Goal: Information Seeking & Learning: Learn about a topic

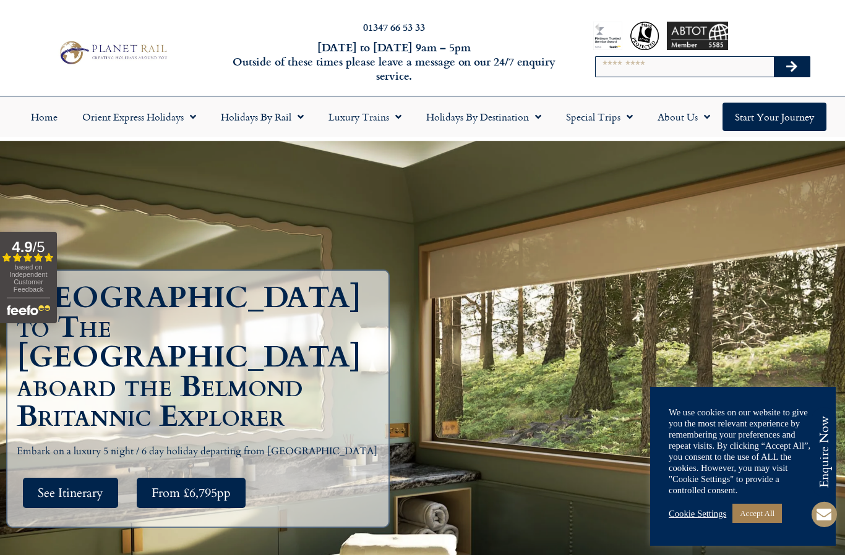
click at [688, 516] on link "Cookie Settings" at bounding box center [698, 513] width 58 height 11
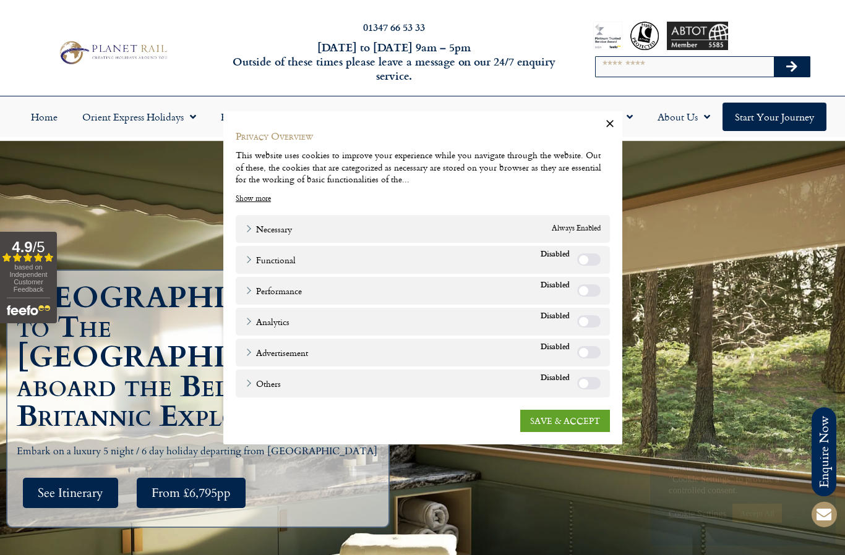
click at [551, 419] on link "SAVE & ACCEPT" at bounding box center [565, 420] width 90 height 22
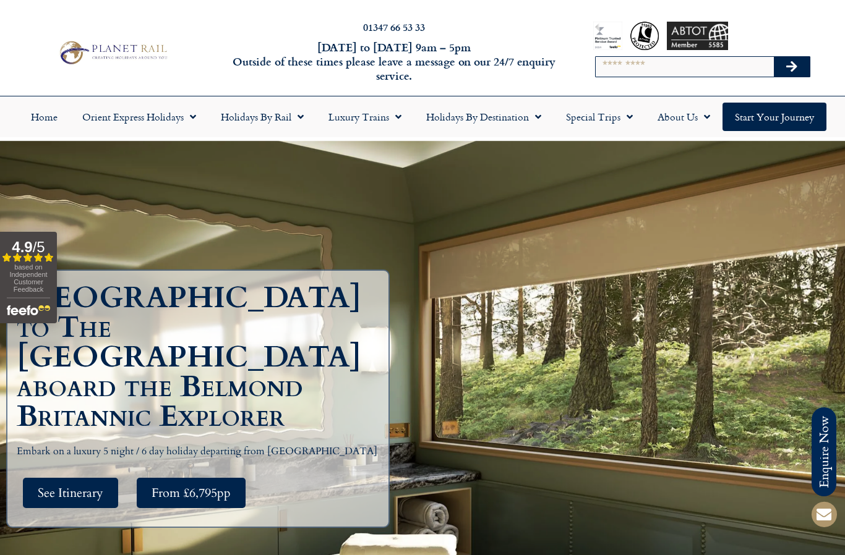
click at [396, 125] on span "Menu" at bounding box center [395, 117] width 12 height 22
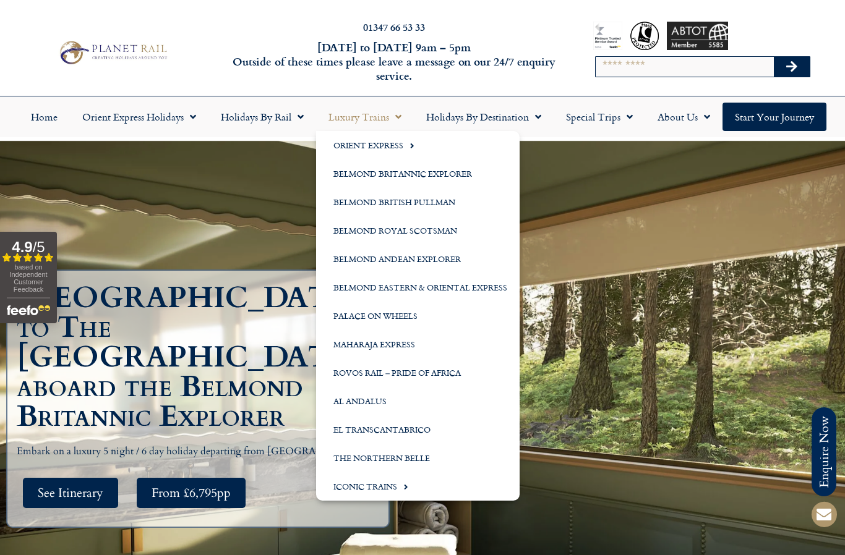
click at [367, 234] on link "Belmond Royal Scotsman" at bounding box center [418, 230] width 204 height 28
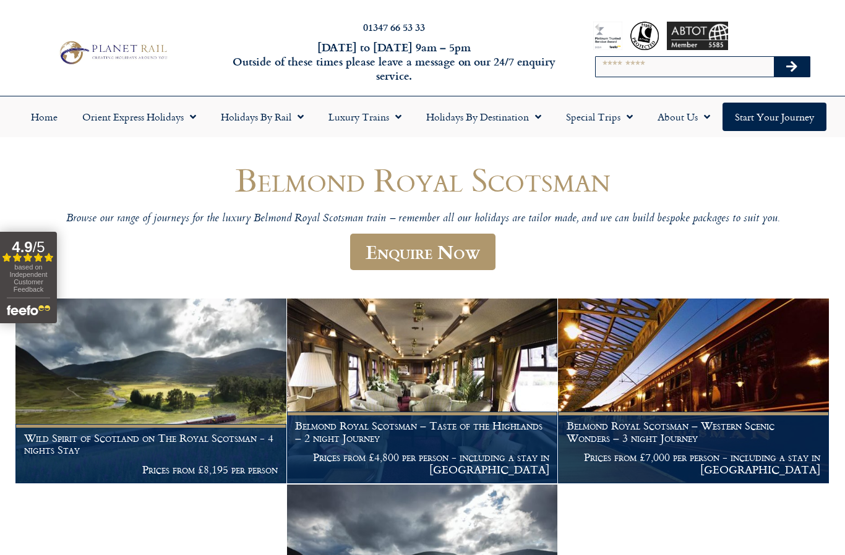
click at [383, 452] on p "Prices from £4,800 per person - including a stay in Edinburgh" at bounding box center [422, 464] width 254 height 24
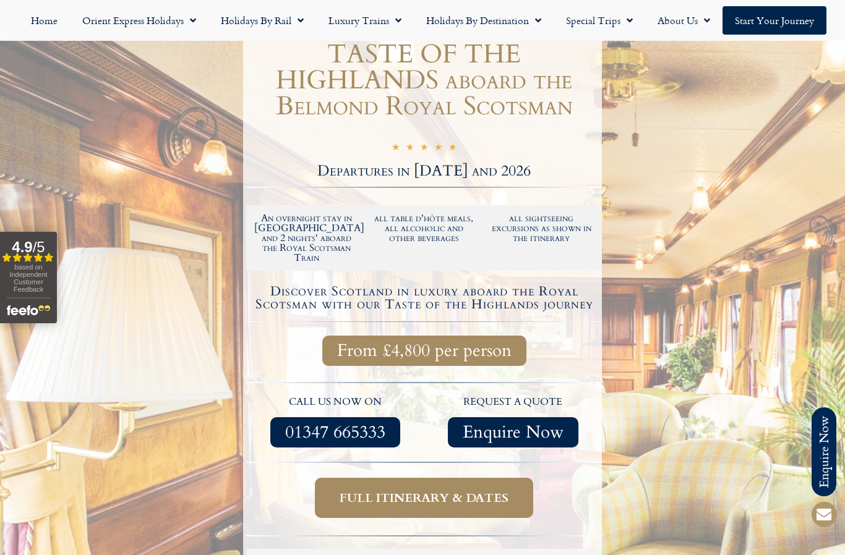
scroll to position [141, 0]
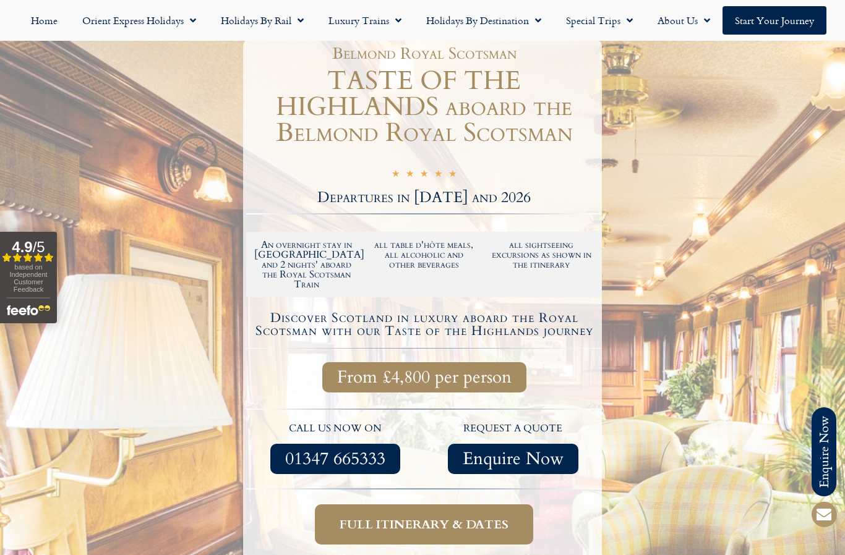
click at [374, 518] on span "Full itinerary & dates" at bounding box center [424, 524] width 169 height 15
click at [409, 517] on span "Full itinerary & dates" at bounding box center [424, 524] width 169 height 15
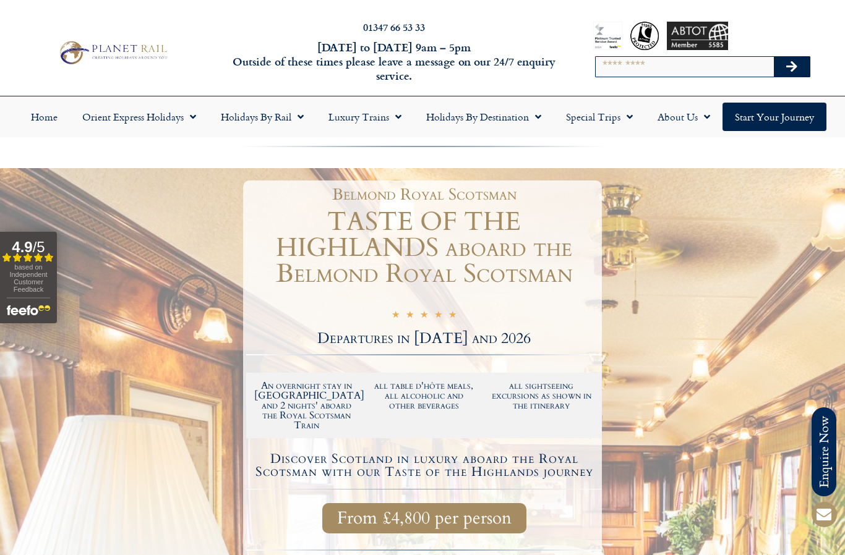
click at [787, 76] on button "Search" at bounding box center [792, 67] width 36 height 20
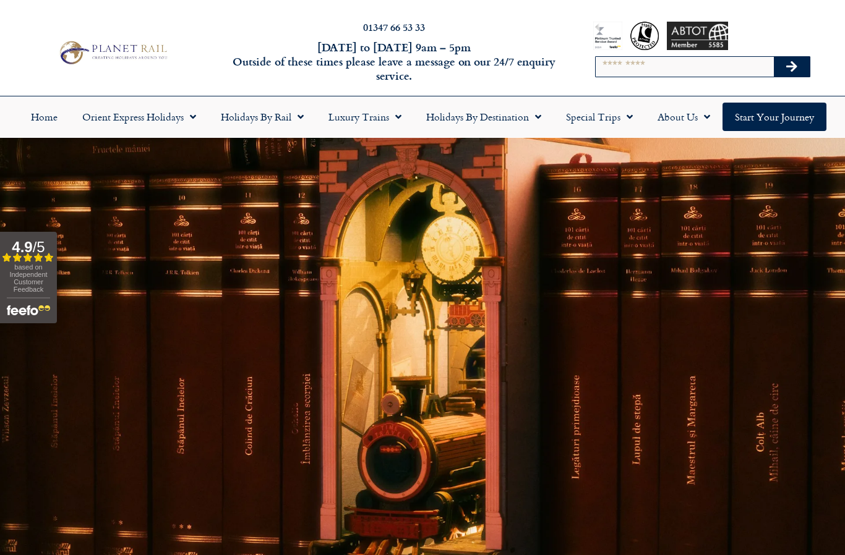
click at [622, 122] on span "Menu" at bounding box center [626, 117] width 12 height 22
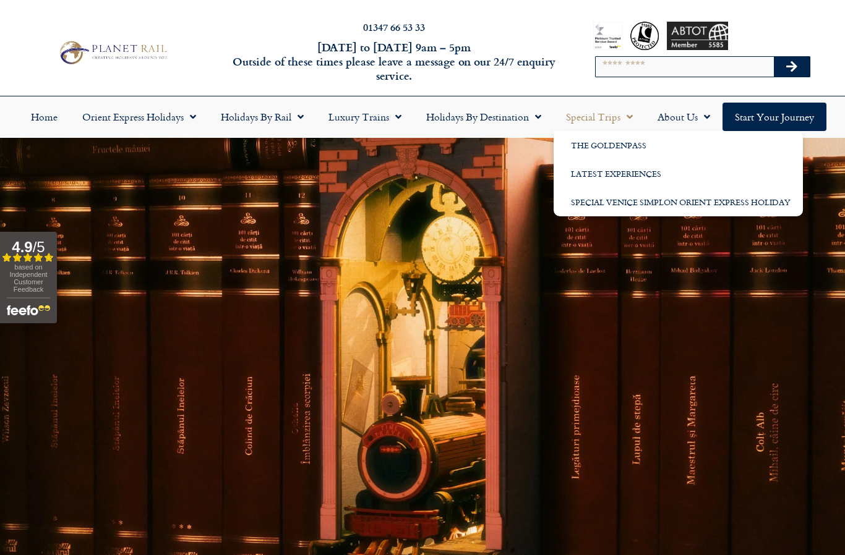
click at [584, 145] on link "The GoldenPass" at bounding box center [678, 145] width 249 height 28
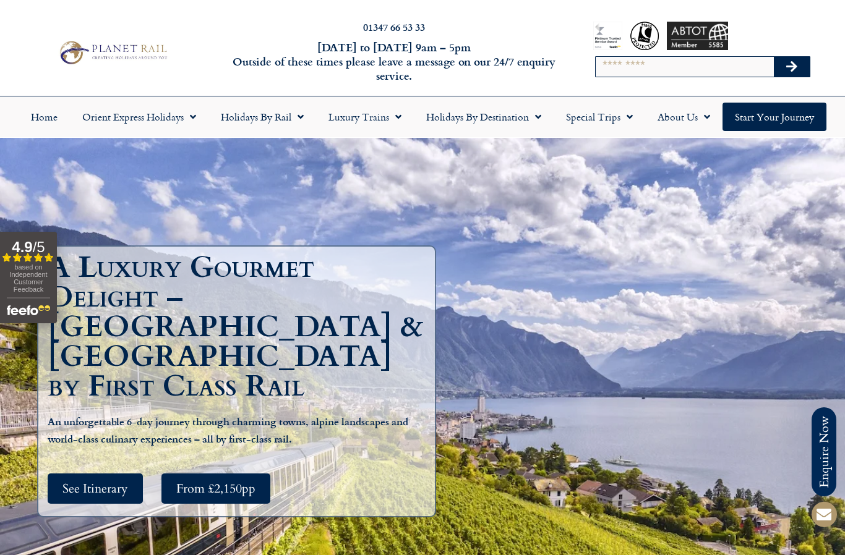
click at [145, 121] on link "Orient Express Holidays" at bounding box center [139, 117] width 139 height 28
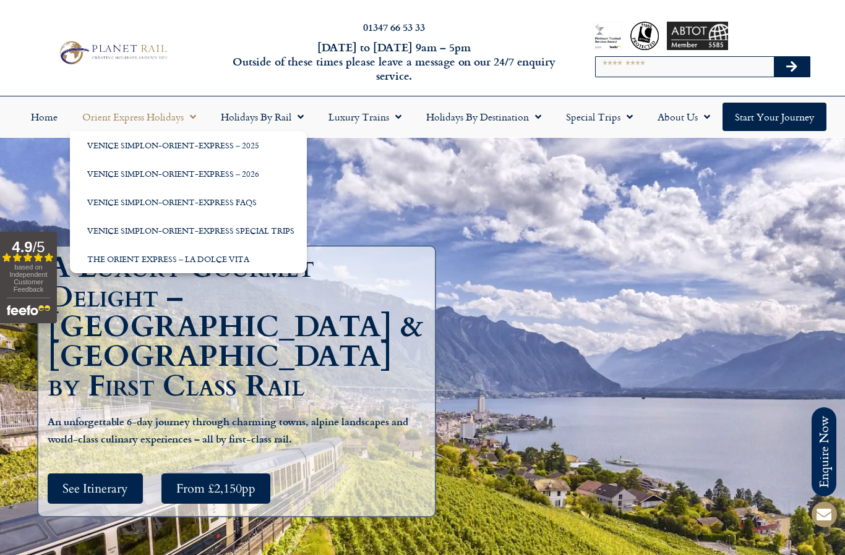
click at [142, 178] on link "Venice Simplon-Orient-Express – 2026" at bounding box center [188, 174] width 237 height 28
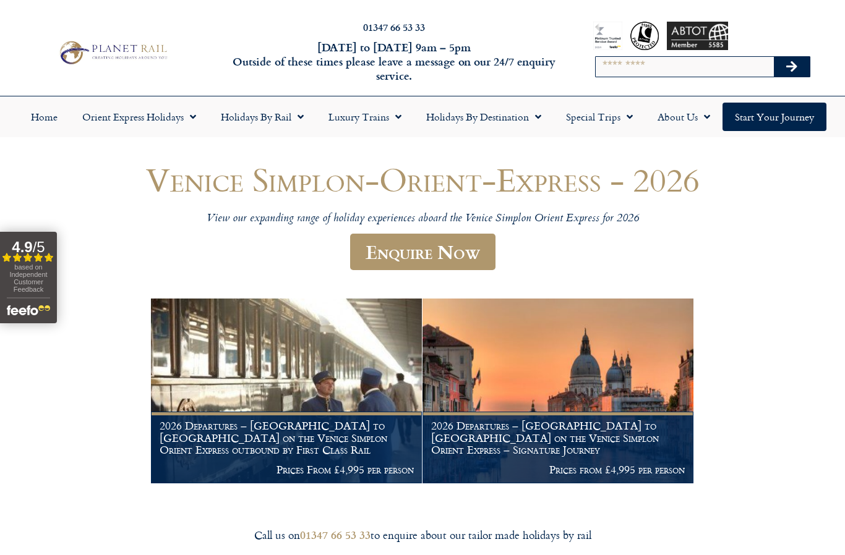
click at [624, 122] on span "Menu" at bounding box center [626, 117] width 12 height 22
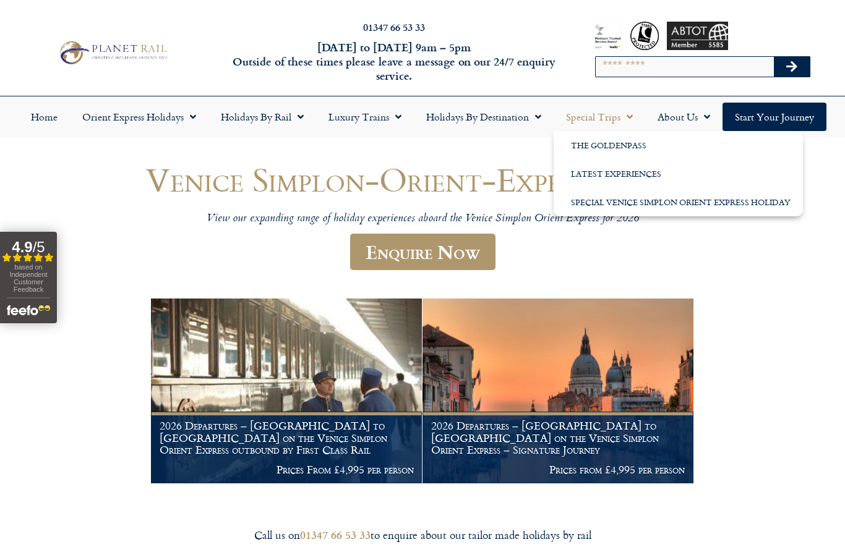
click at [298, 124] on span "Menu" at bounding box center [297, 117] width 12 height 22
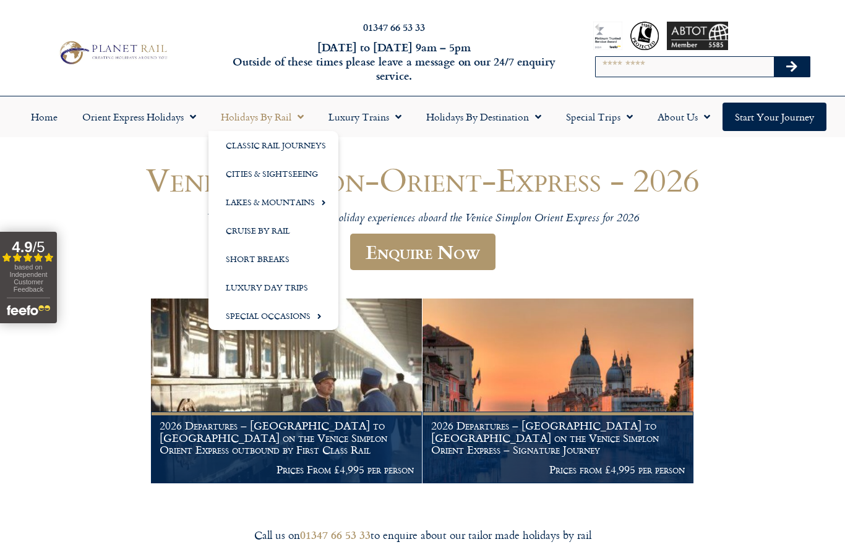
click at [259, 321] on link "Special Occasions" at bounding box center [273, 316] width 130 height 28
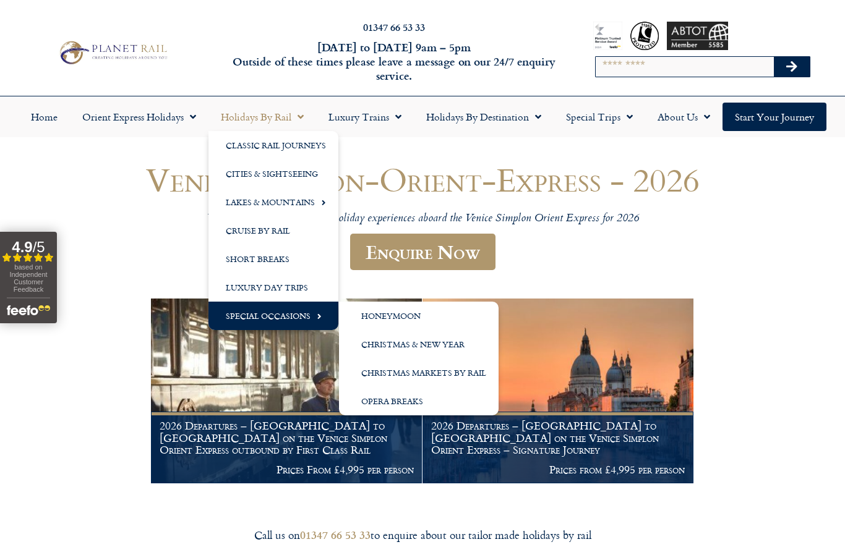
click at [255, 152] on link "Classic Rail Journeys" at bounding box center [273, 145] width 130 height 28
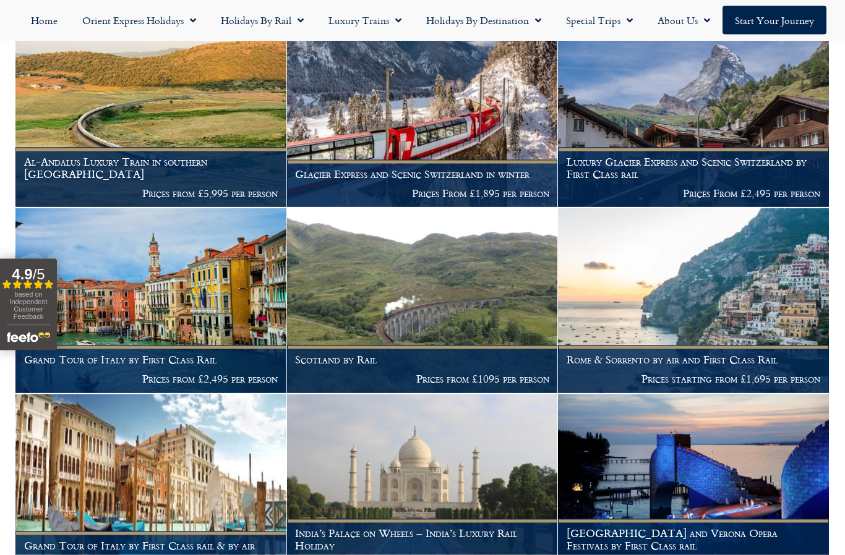
scroll to position [645, 0]
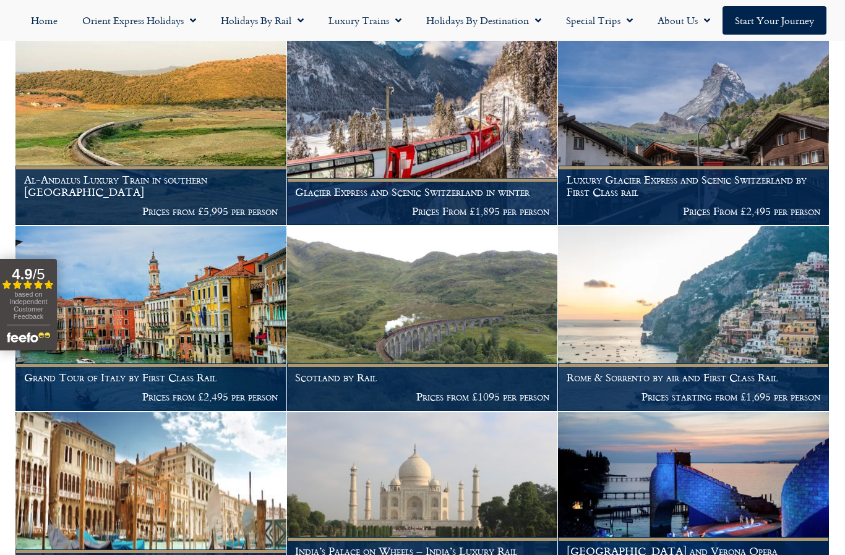
click at [355, 384] on figcaption "Scotland by Rail Prices from £1095 per person" at bounding box center [422, 387] width 271 height 47
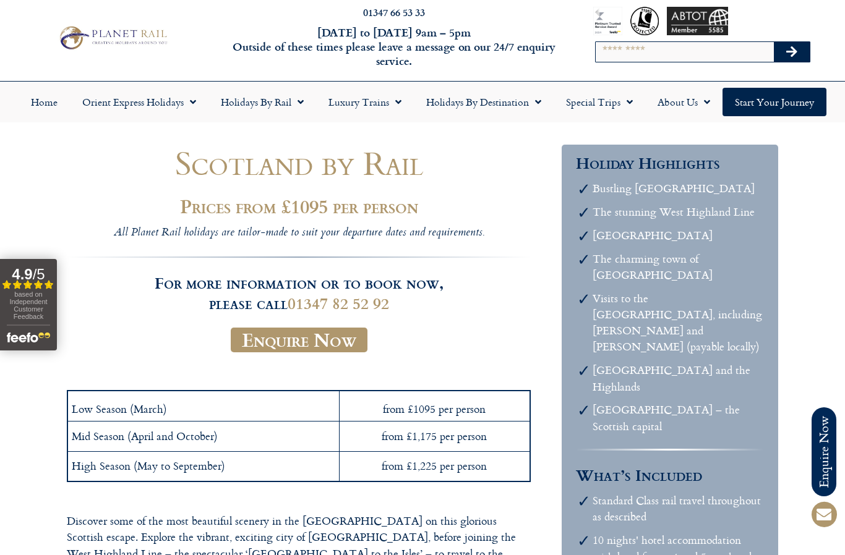
scroll to position [23, 0]
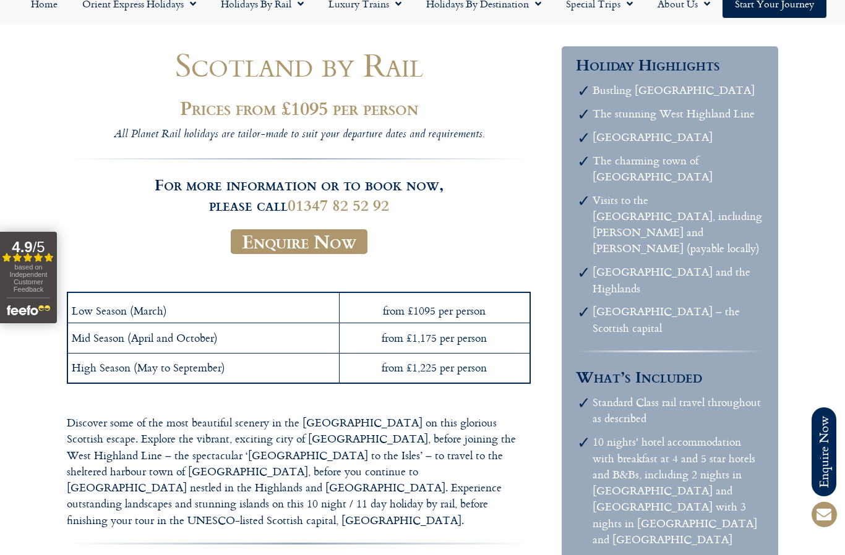
scroll to position [0, 0]
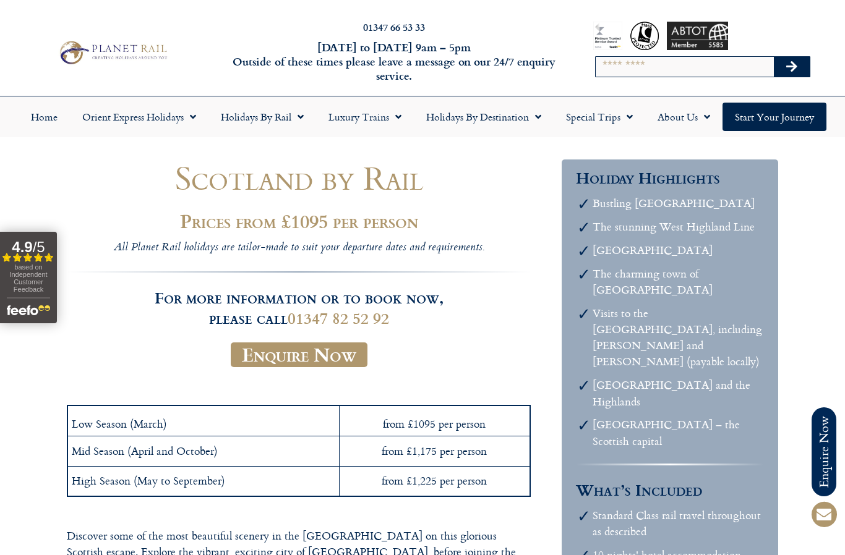
click at [784, 70] on button "Search" at bounding box center [792, 67] width 36 height 20
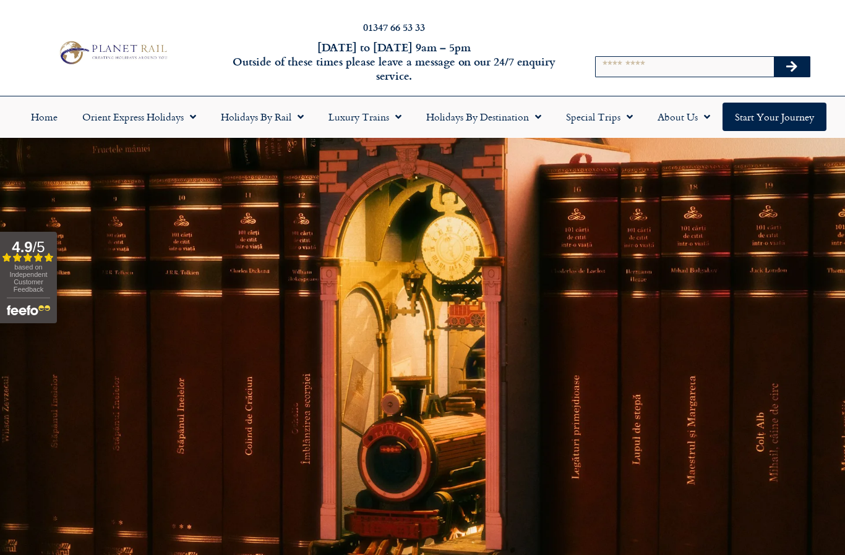
click at [628, 57] on input "Search" at bounding box center [685, 67] width 178 height 20
type input "**********"
click at [780, 71] on button "Search" at bounding box center [792, 67] width 36 height 20
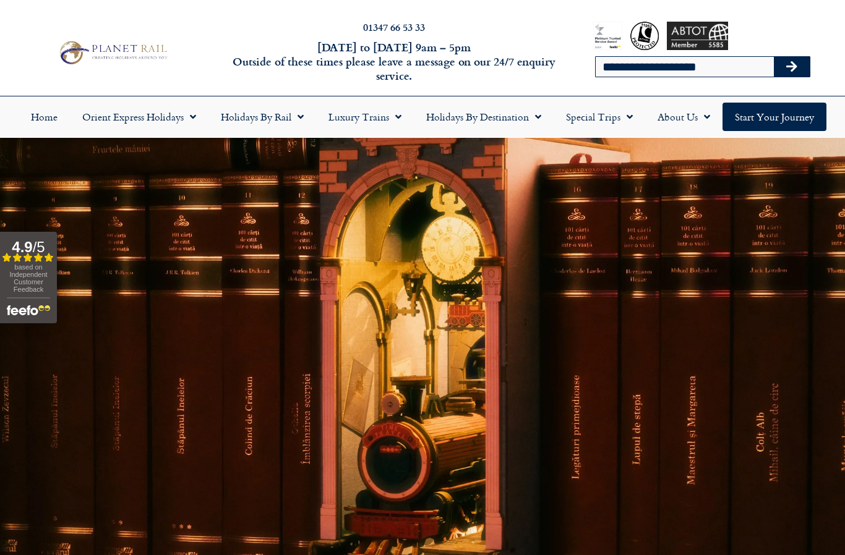
click at [726, 67] on input "**********" at bounding box center [685, 67] width 178 height 20
type input "**********"
click at [786, 66] on icon "Search" at bounding box center [791, 67] width 11 height 12
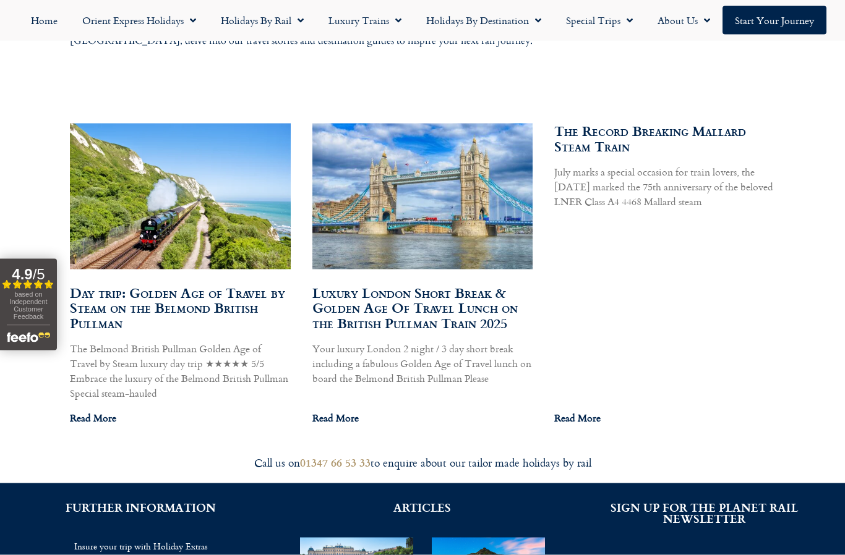
scroll to position [674, 0]
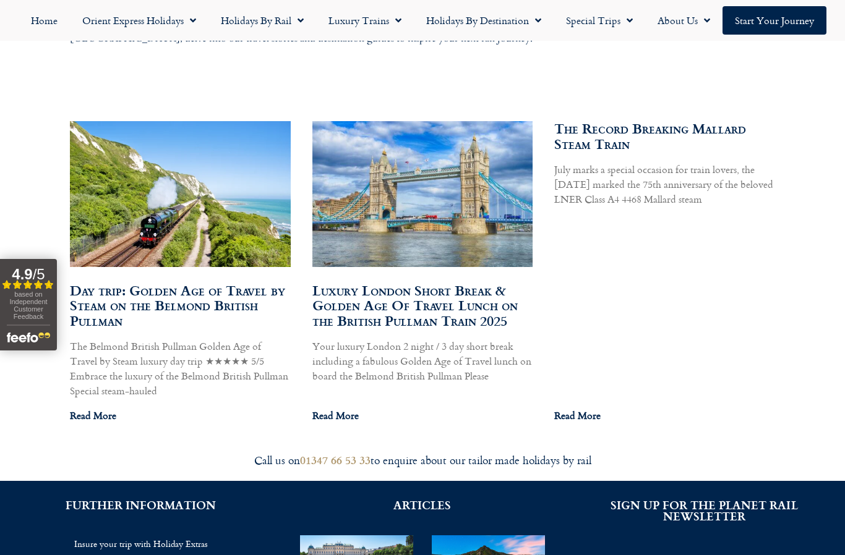
click at [338, 414] on link "Read More" at bounding box center [335, 415] width 46 height 15
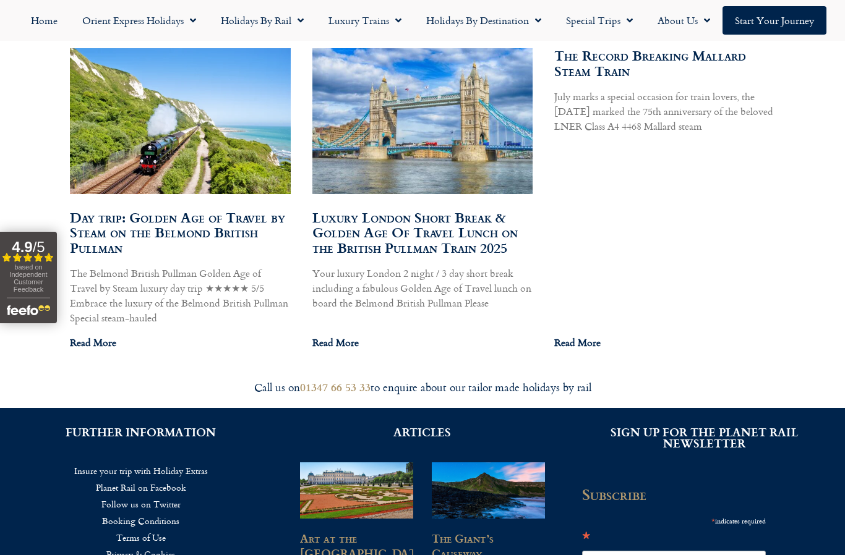
scroll to position [28, 0]
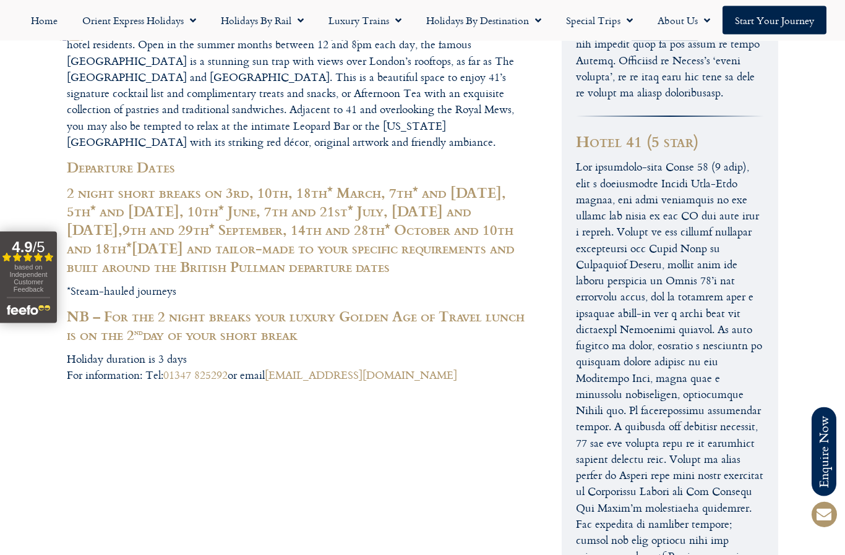
scroll to position [5077, 0]
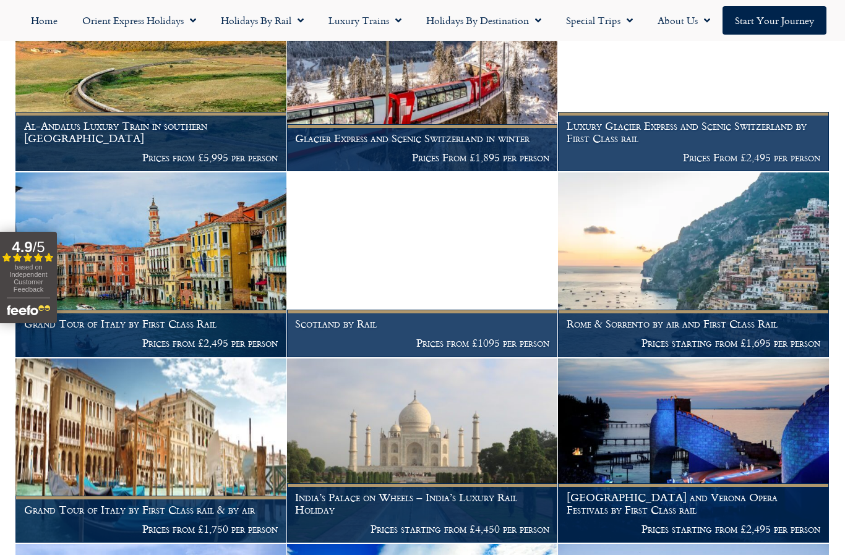
scroll to position [698, 0]
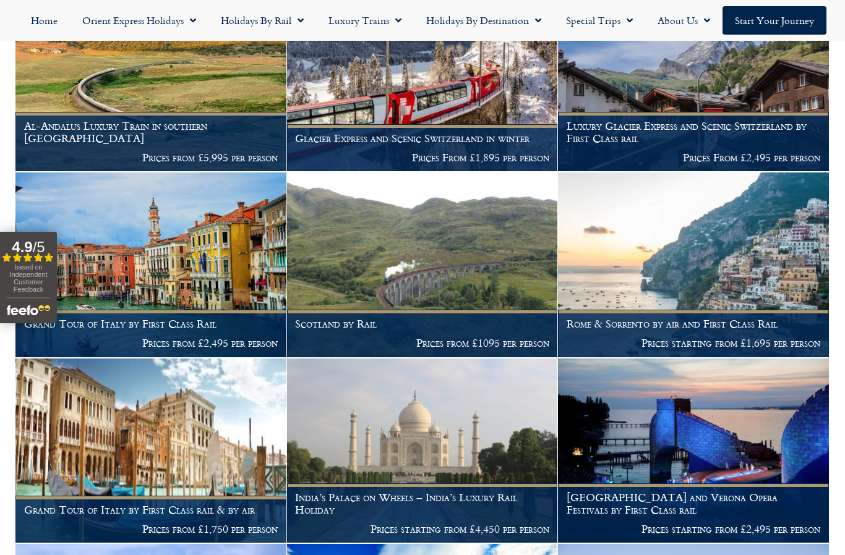
click at [442, 337] on p "Prices from £1095 per person" at bounding box center [422, 343] width 254 height 12
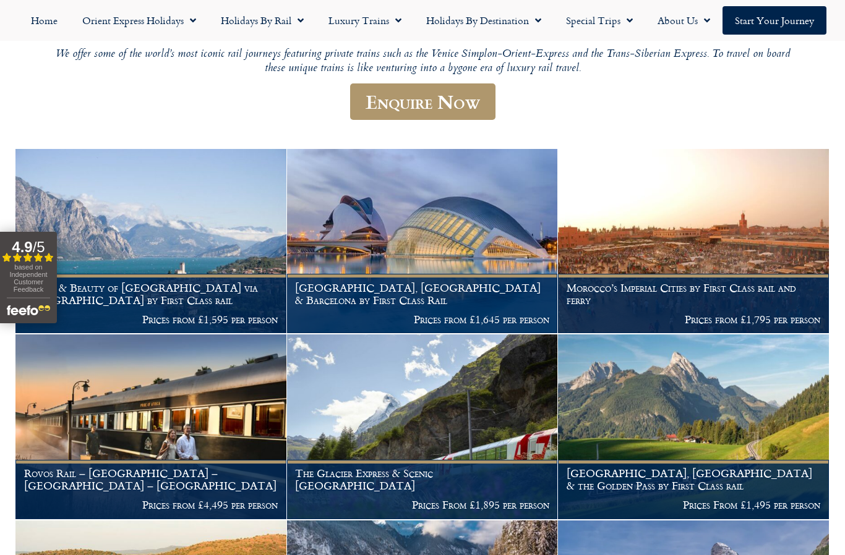
scroll to position [146, 0]
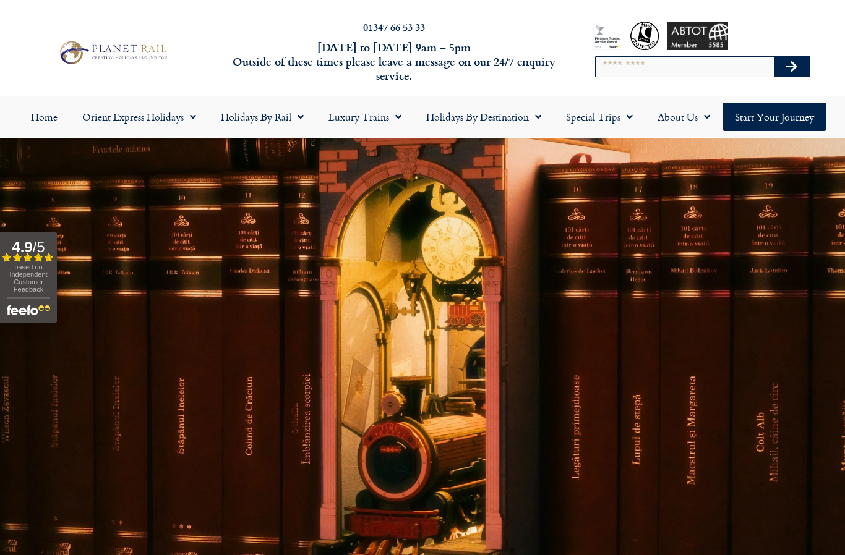
click at [627, 118] on span "Menu" at bounding box center [626, 117] width 12 height 22
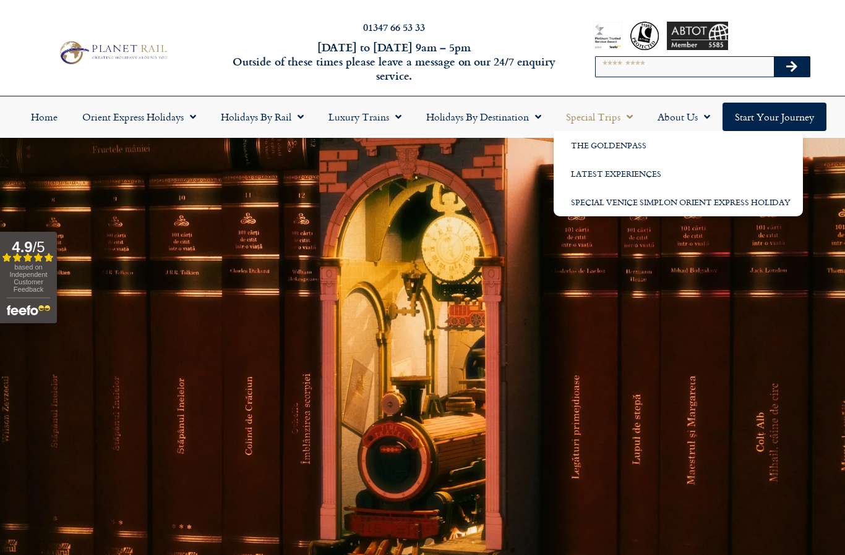
click at [602, 145] on link "The GoldenPass" at bounding box center [678, 145] width 249 height 28
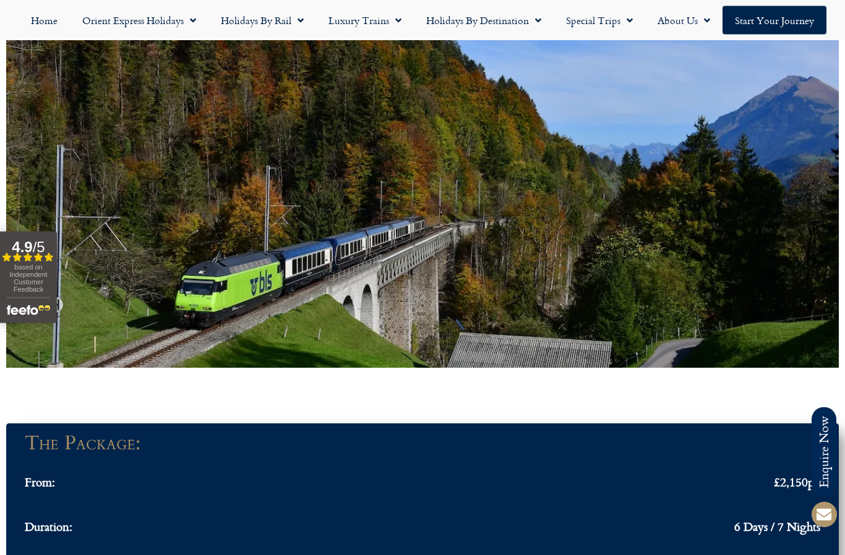
scroll to position [853, 0]
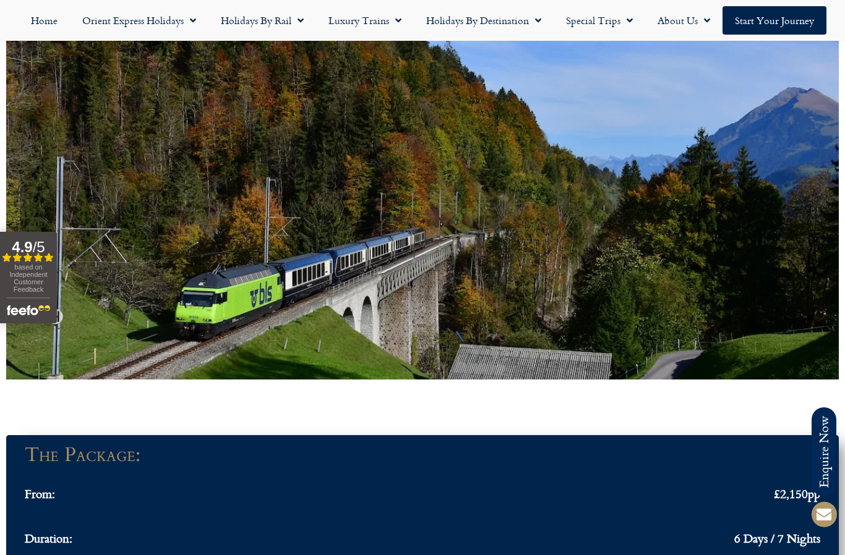
click at [752, 24] on link "Start your Journey" at bounding box center [774, 20] width 104 height 28
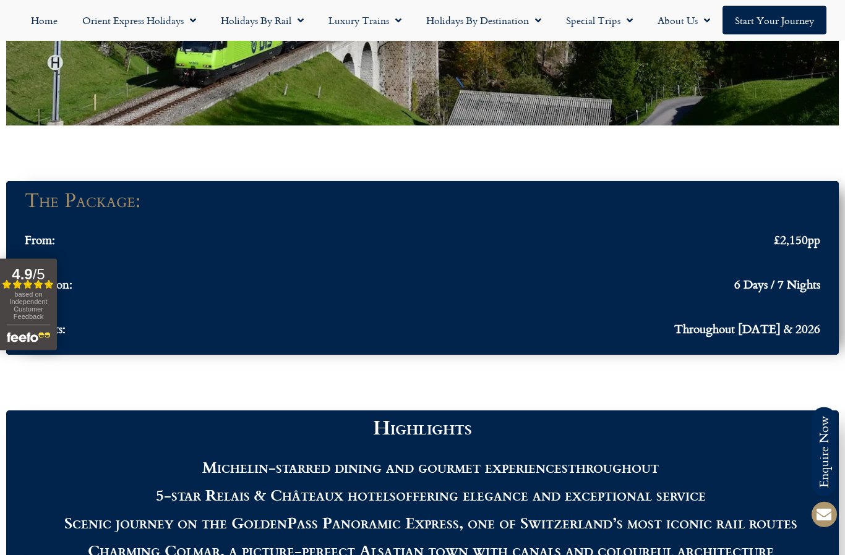
scroll to position [1107, 0]
click at [129, 340] on ul "The Package: From: £2,150pp Duration: 6 Days / 7 Nights Departs: Throughout [DA…" at bounding box center [422, 268] width 795 height 149
click at [103, 342] on div "Departs: Throughout [DATE] & 2026" at bounding box center [422, 332] width 795 height 20
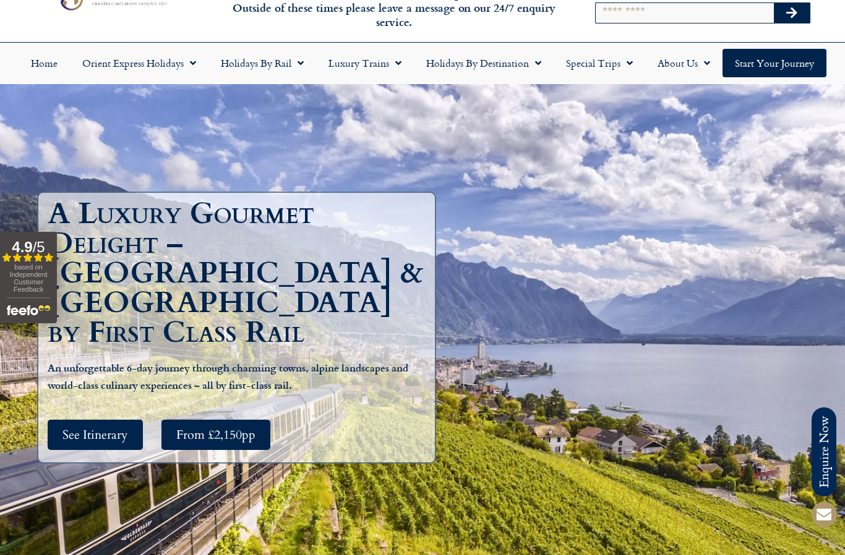
click at [100, 429] on span "See Itinerary" at bounding box center [95, 434] width 66 height 15
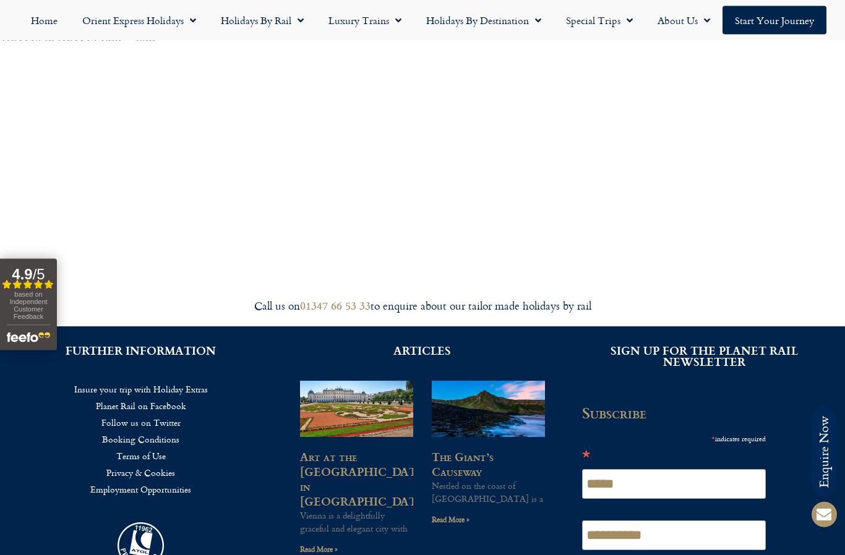
scroll to position [3710, 0]
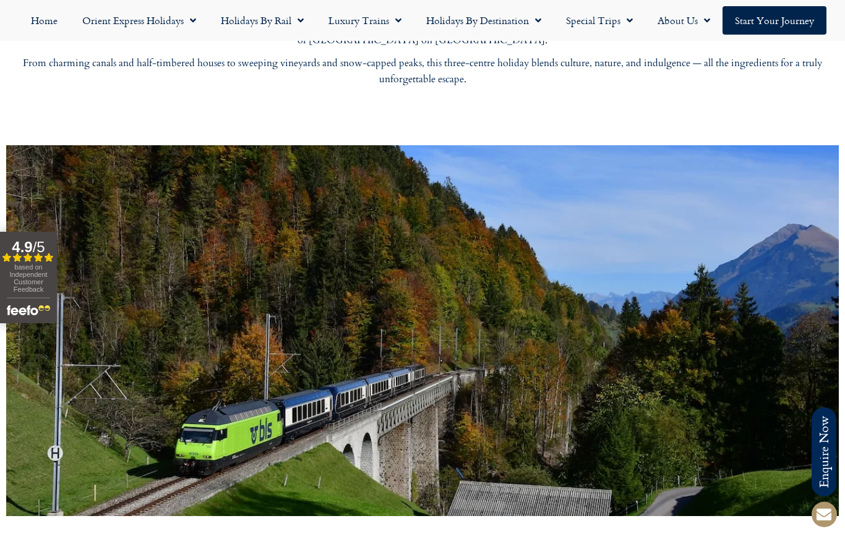
scroll to position [715, 0]
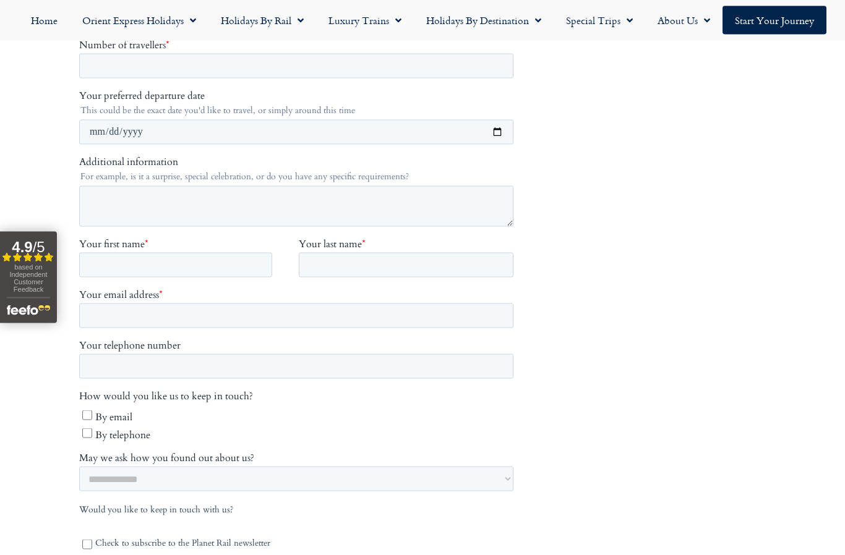
scroll to position [374, 0]
